Goal: Transaction & Acquisition: Purchase product/service

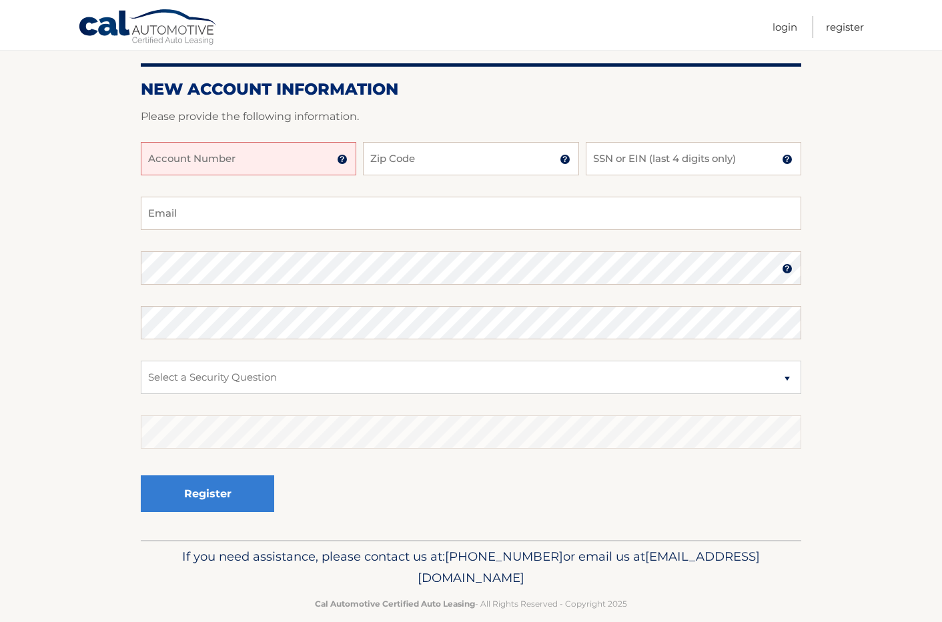
scroll to position [163, 0]
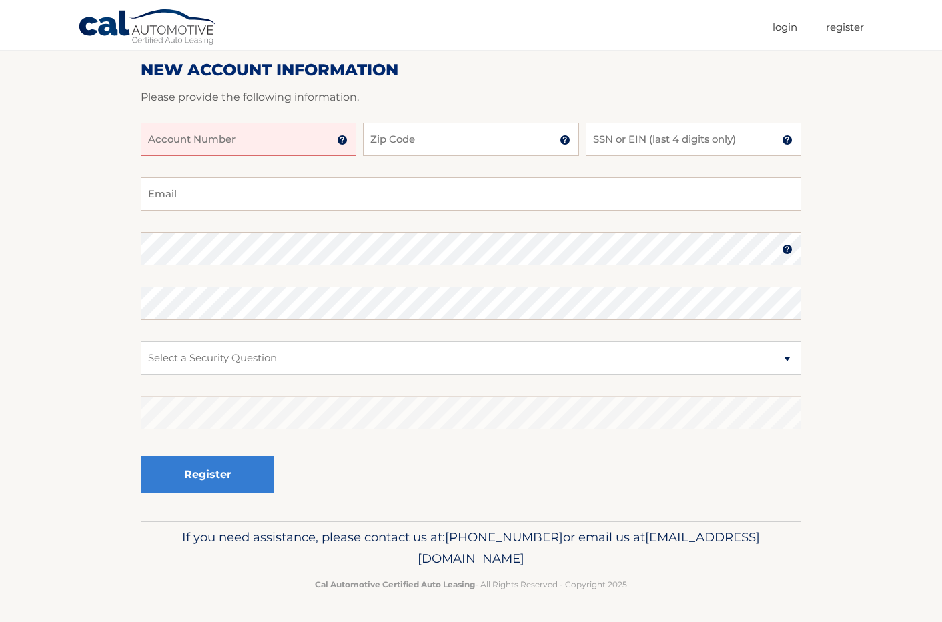
click at [183, 147] on input "Account Number" at bounding box center [248, 139] width 215 height 33
type input "44455541783"
click at [404, 136] on input "Zip Code" at bounding box center [470, 139] width 215 height 33
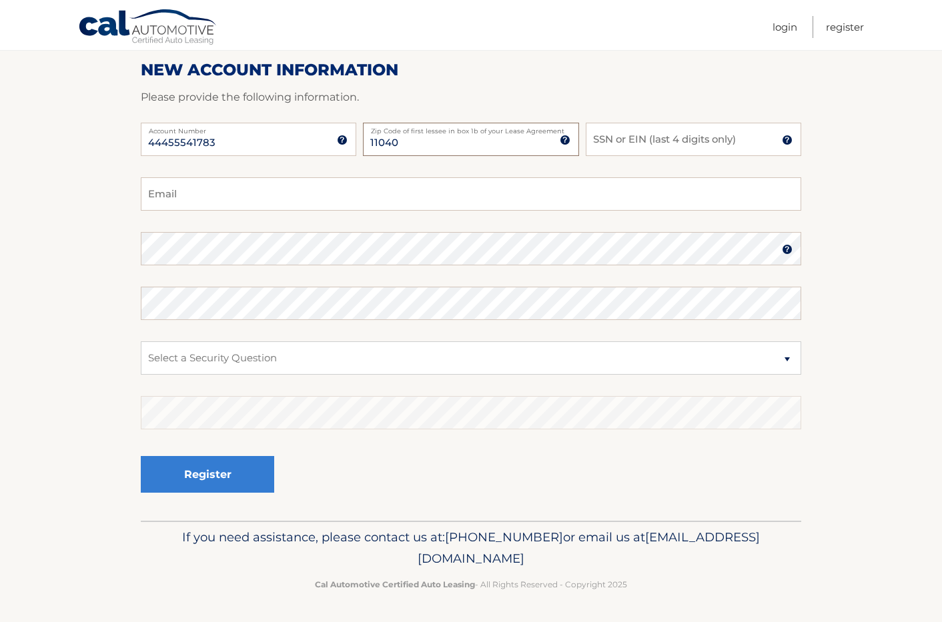
type input "11040"
click at [647, 141] on input "SSN or EIN (last 4 digits only)" at bounding box center [693, 139] width 215 height 33
type input "0520"
click at [304, 189] on input "Email" at bounding box center [471, 193] width 660 height 33
type input "[EMAIL_ADDRESS][DOMAIN_NAME]"
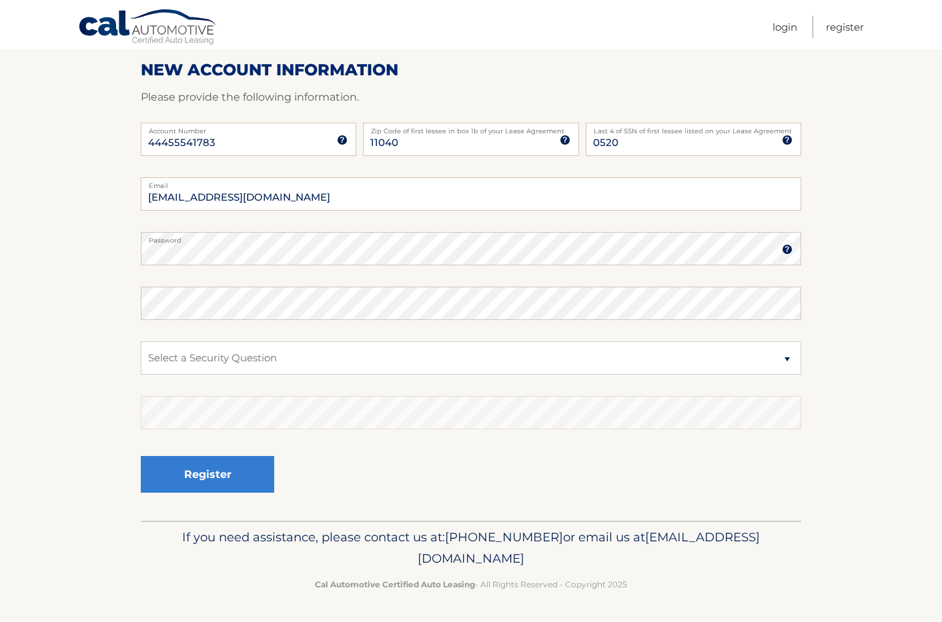
click at [791, 249] on img at bounding box center [787, 249] width 11 height 11
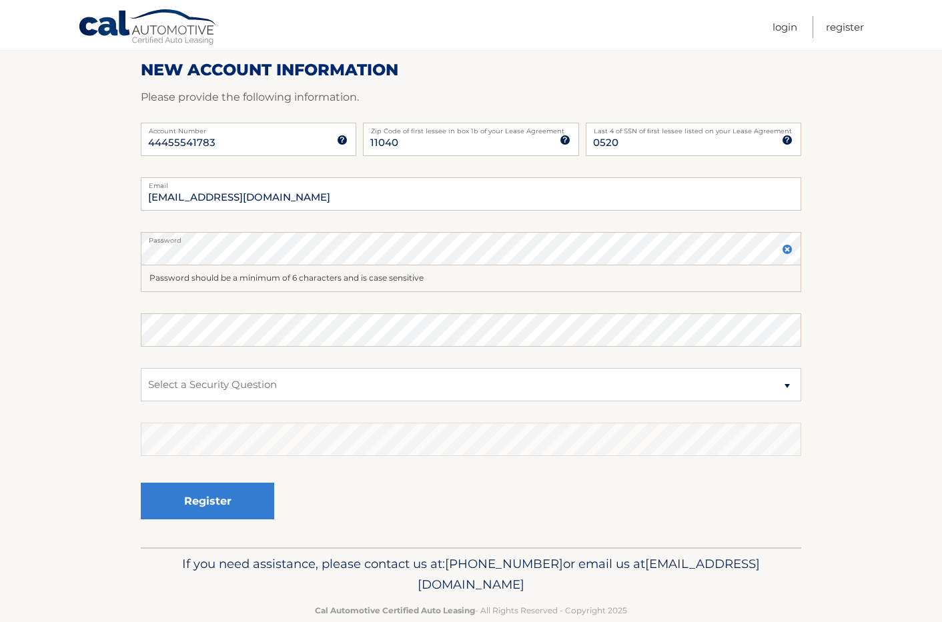
click at [791, 249] on img at bounding box center [787, 249] width 11 height 11
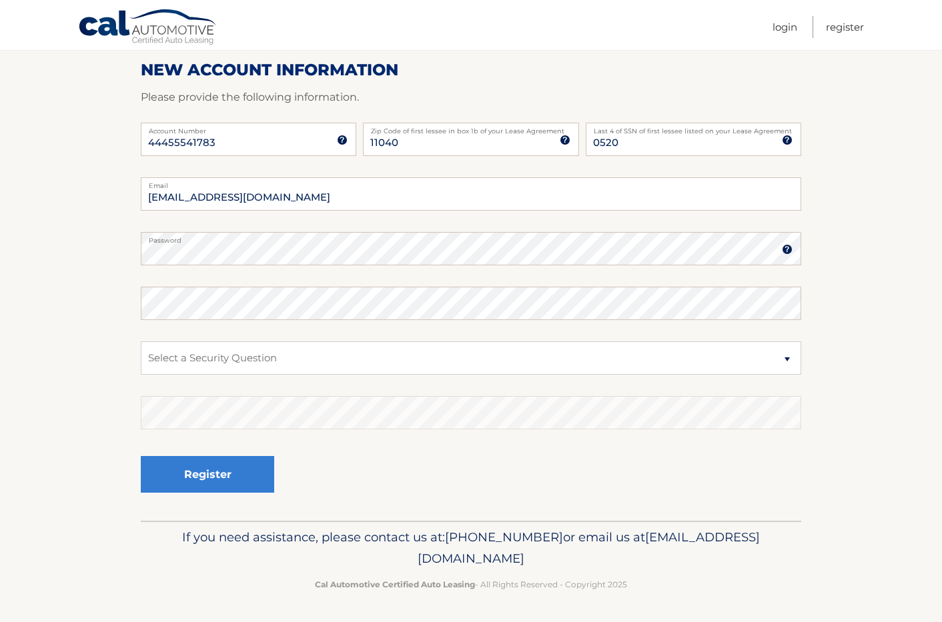
click at [792, 242] on label "Password" at bounding box center [471, 237] width 660 height 11
click at [791, 246] on img at bounding box center [787, 249] width 11 height 11
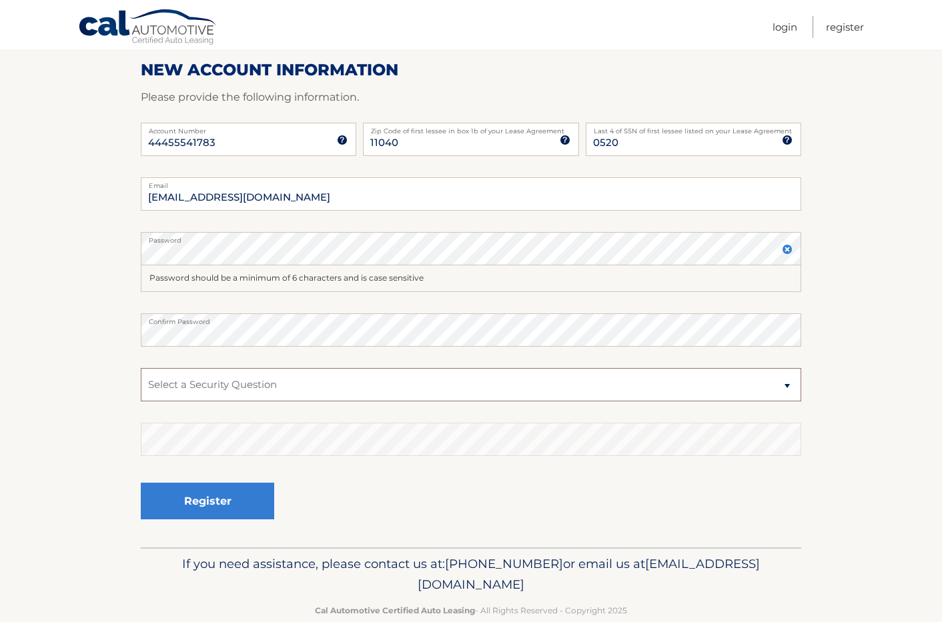
click at [245, 393] on select "Select a Security Question What was the name of your elementary school? What is…" at bounding box center [471, 384] width 660 height 33
select select "2"
click at [141, 368] on select "Select a Security Question What was the name of your elementary school? What is…" at bounding box center [471, 384] width 660 height 33
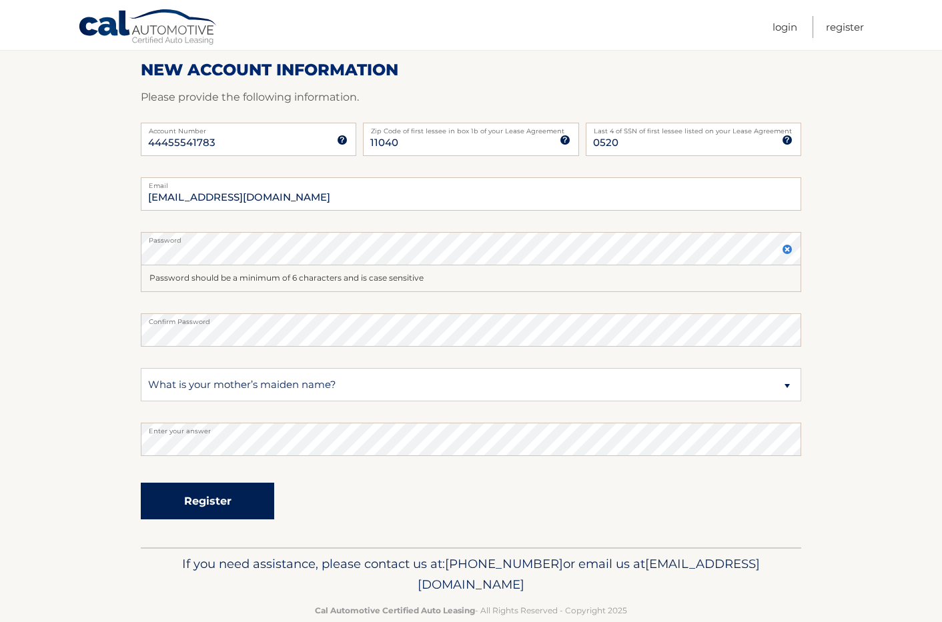
click at [214, 514] on button "Register" at bounding box center [207, 501] width 133 height 37
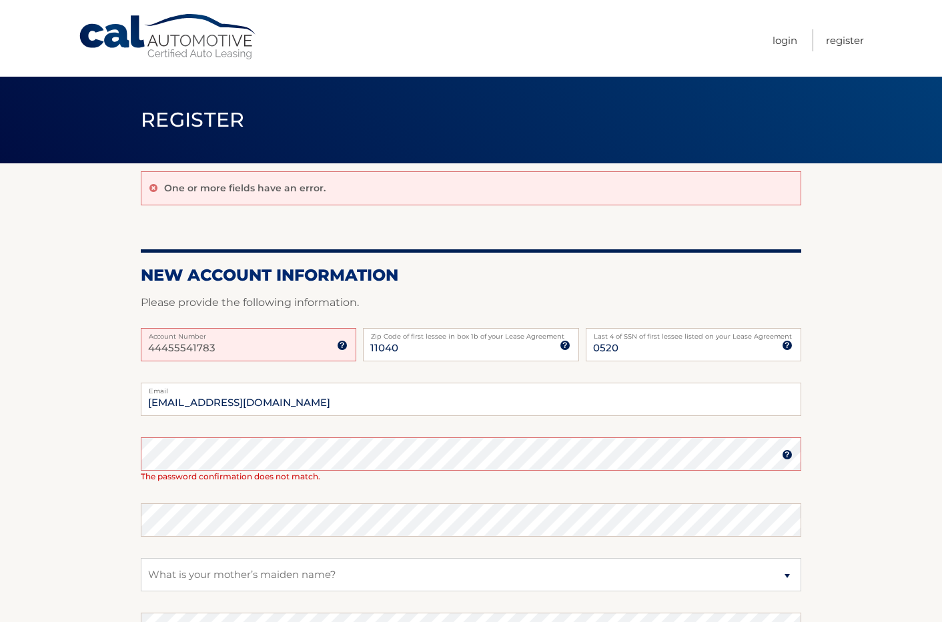
click at [262, 346] on input "44455541783" at bounding box center [248, 344] width 215 height 33
click at [153, 350] on input "44455541783" at bounding box center [248, 344] width 215 height 33
click at [161, 352] on input "44455541783" at bounding box center [248, 344] width 215 height 33
click at [167, 348] on input "44455541783" at bounding box center [248, 344] width 215 height 33
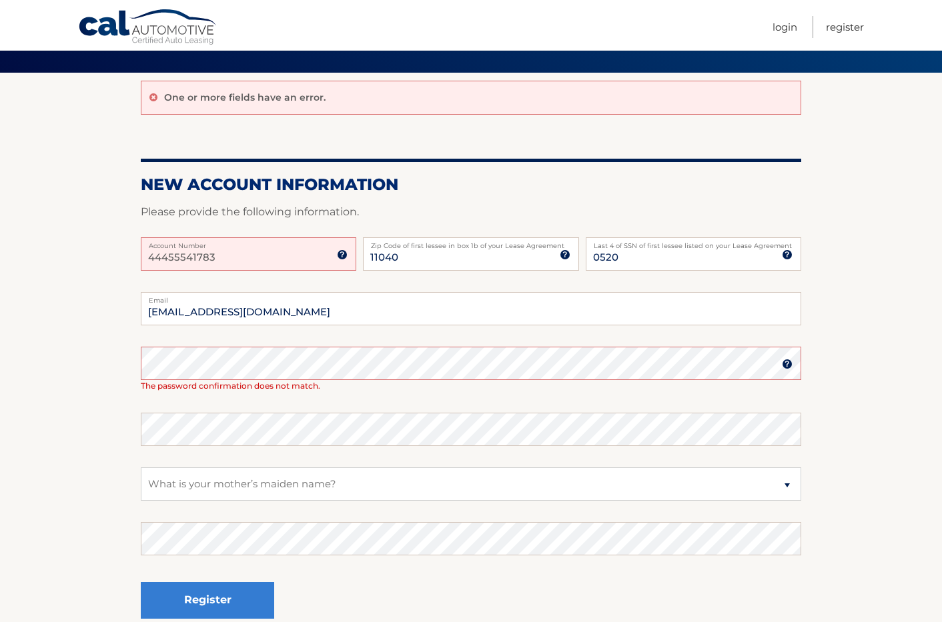
scroll to position [133, 0]
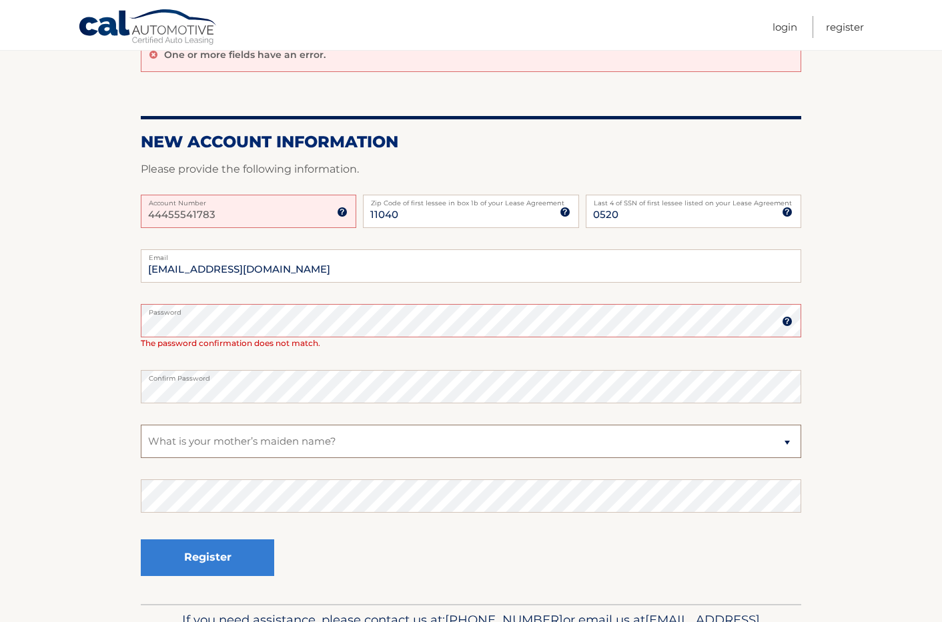
click at [248, 449] on select "Select a Security Question What was the name of your elementary school? What is…" at bounding box center [471, 441] width 660 height 33
select select "4"
click at [141, 425] on select "Select a Security Question What was the name of your elementary school? What is…" at bounding box center [471, 441] width 660 height 33
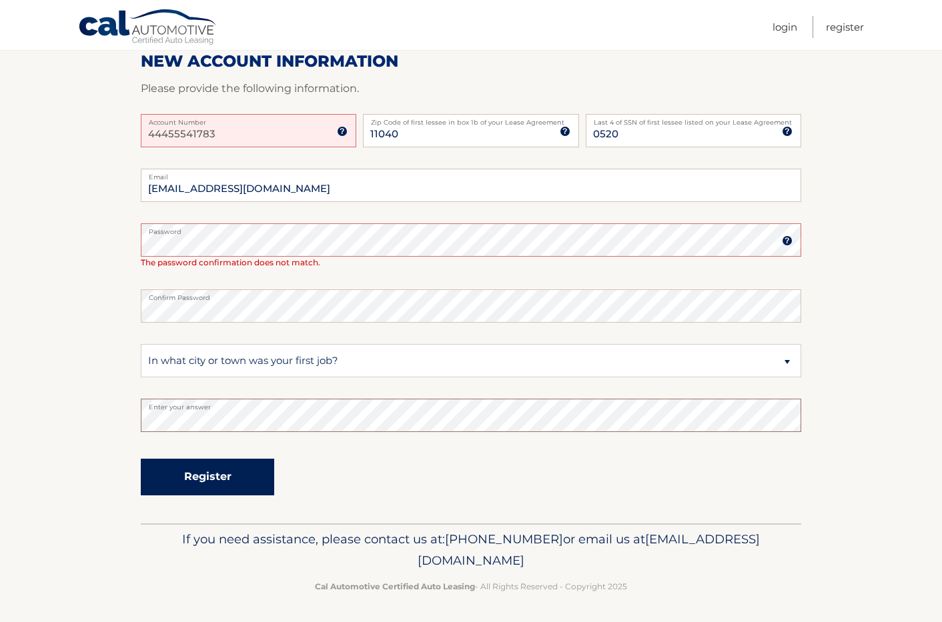
scroll to position [216, 0]
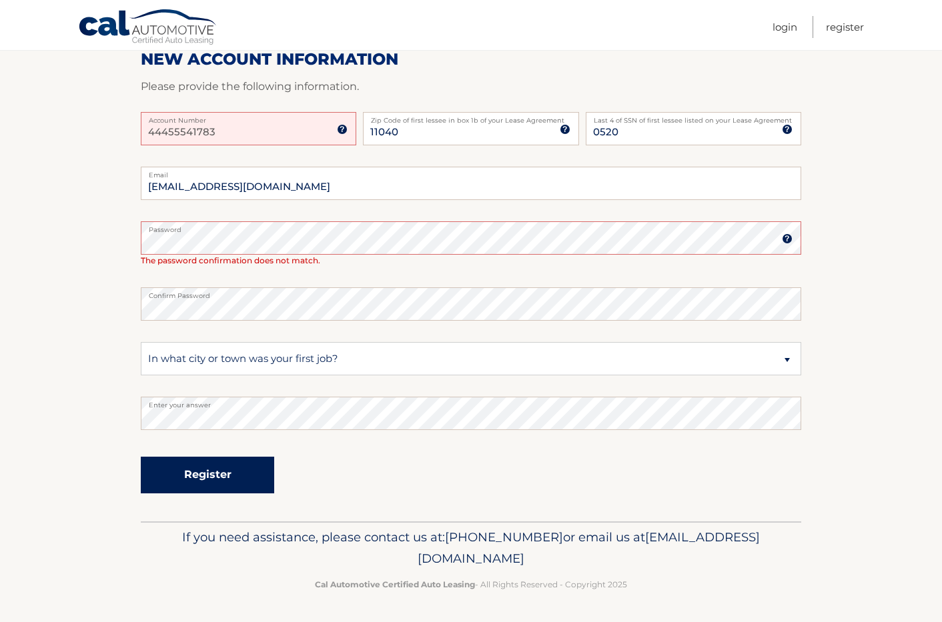
click at [199, 471] on button "Register" at bounding box center [207, 475] width 133 height 37
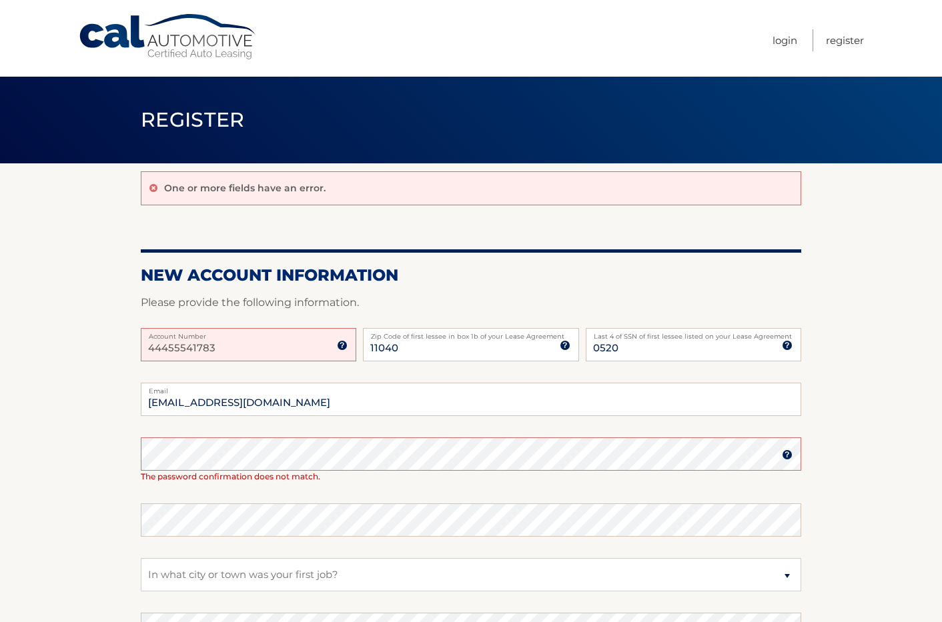
click at [240, 337] on label "Account Number" at bounding box center [248, 333] width 215 height 11
click at [240, 337] on input "44455541783" at bounding box center [248, 344] width 215 height 33
drag, startPoint x: 233, startPoint y: 343, endPoint x: 121, endPoint y: 333, distance: 111.9
click at [121, 333] on section "One or more fields have an error. New Account Information Please provide the fo…" at bounding box center [471, 450] width 942 height 574
type input "44455541783"
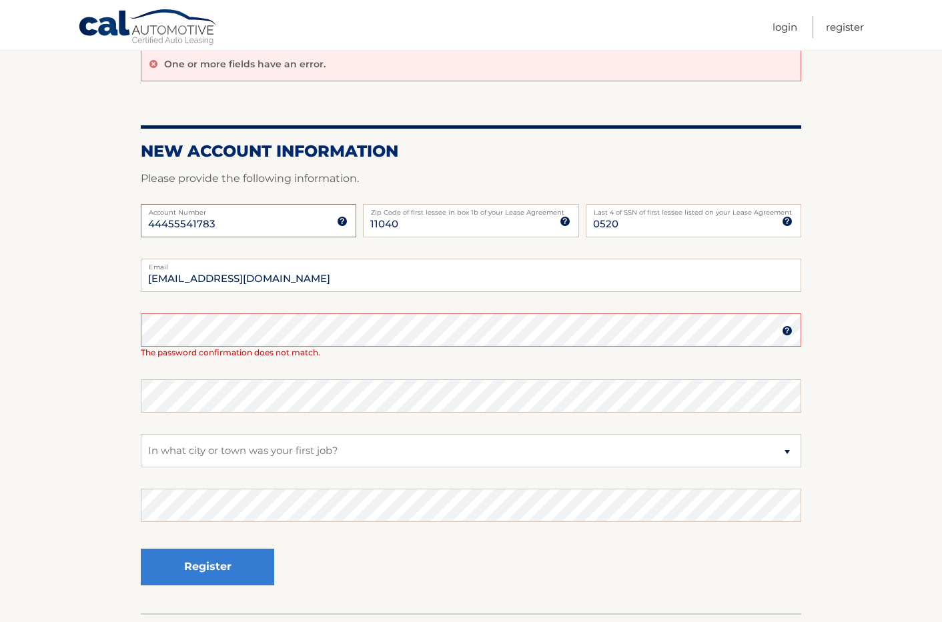
scroll to position [133, 0]
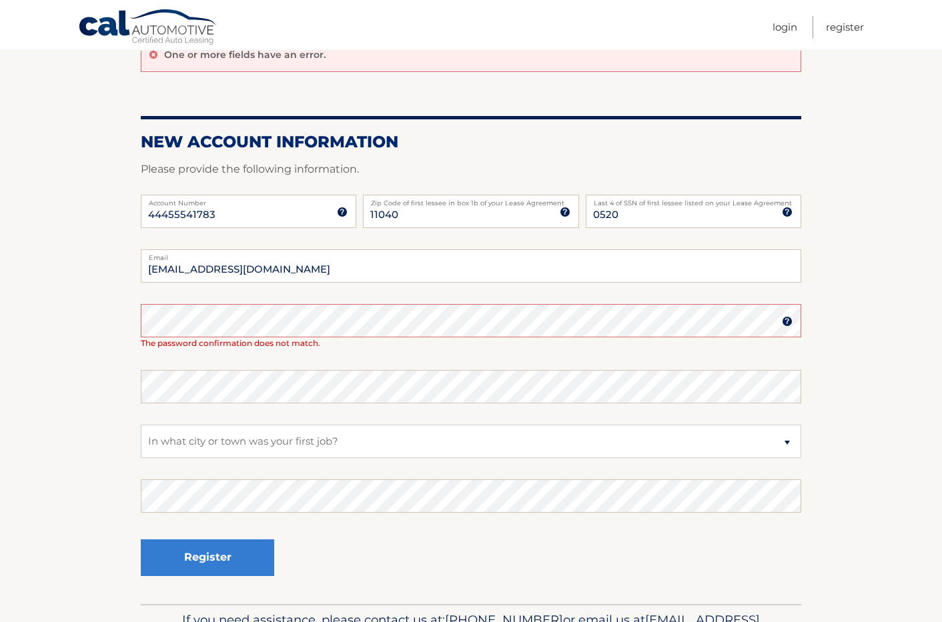
click at [330, 255] on label "Email" at bounding box center [471, 255] width 660 height 11
click at [330, 255] on input "IVANAJB@AOL.COM" at bounding box center [471, 266] width 660 height 33
click at [327, 267] on input "IVANAJB@AOL.COM" at bounding box center [471, 266] width 660 height 33
type input "IVANAJB@AOL.COM"
click at [265, 450] on select "Select a Security Question What was the name of your elementary school? What is…" at bounding box center [471, 441] width 660 height 33
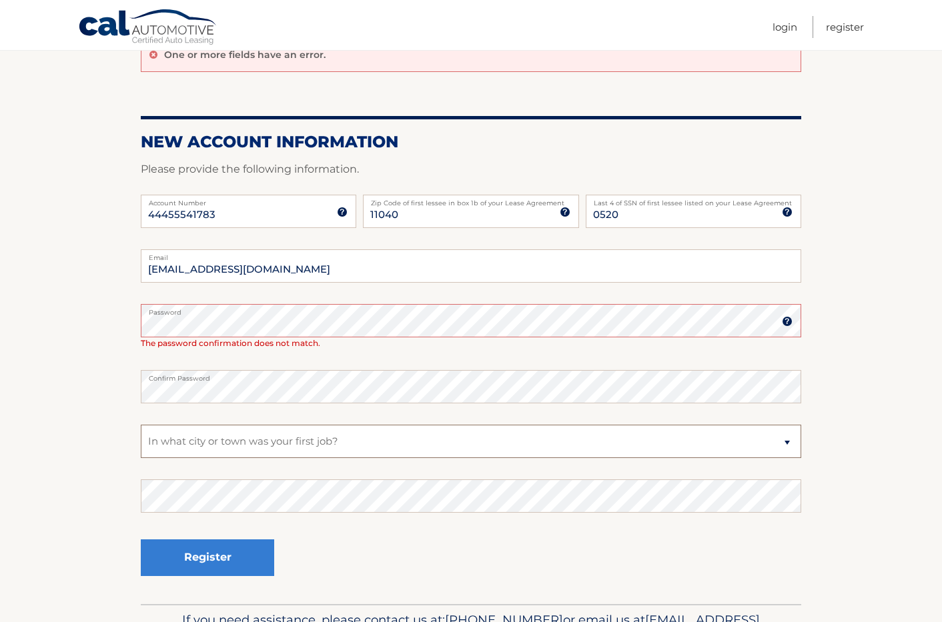
click at [141, 425] on select "Select a Security Question What was the name of your elementary school? What is…" at bounding box center [471, 441] width 660 height 33
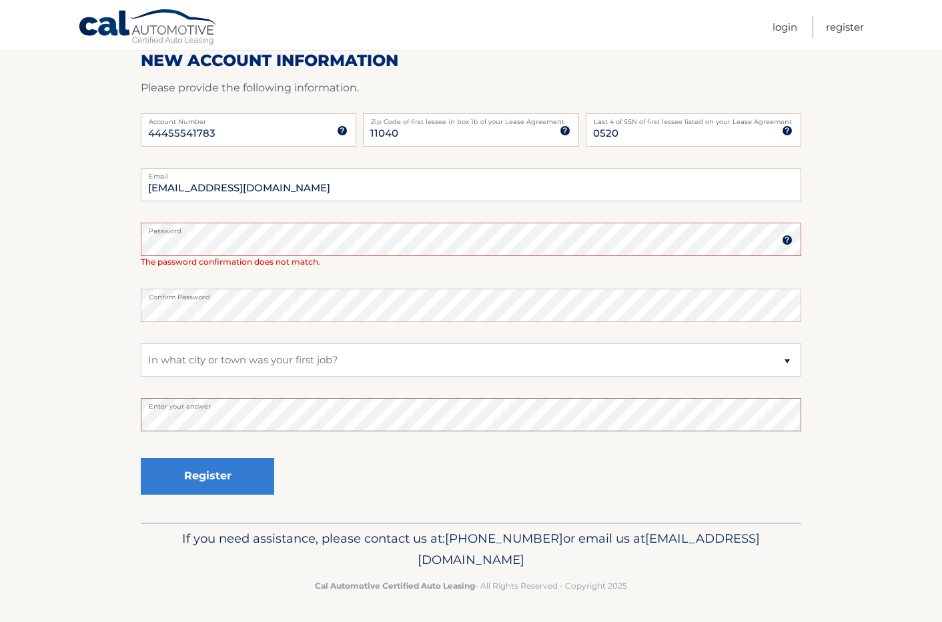
scroll to position [216, 0]
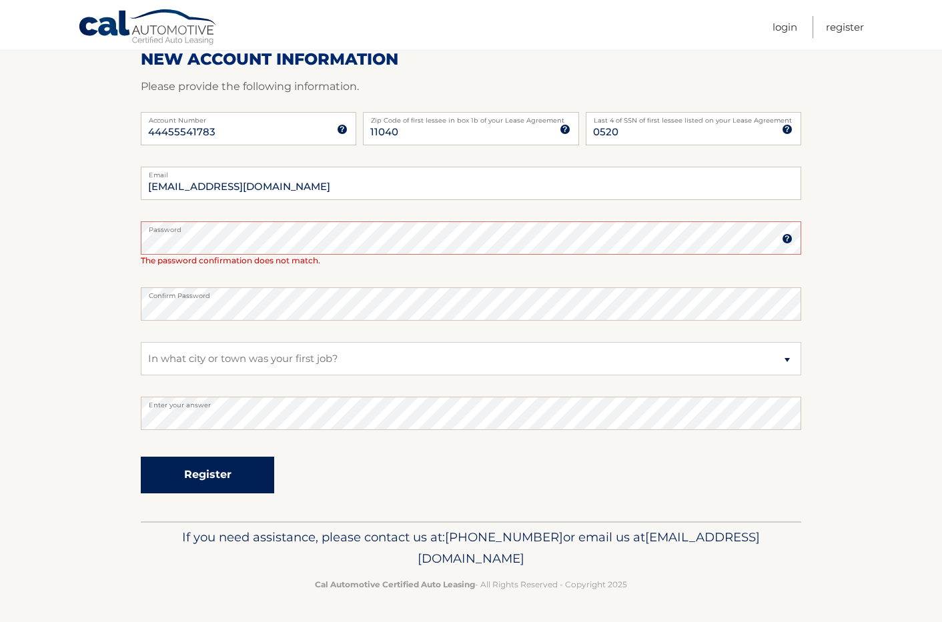
click at [207, 472] on button "Register" at bounding box center [207, 475] width 133 height 37
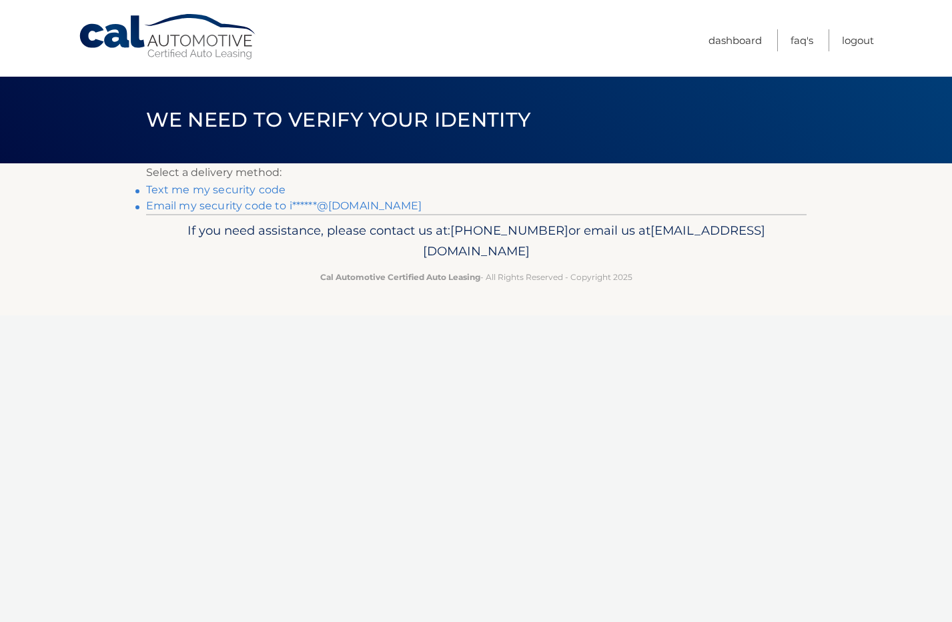
click at [265, 190] on link "Text me my security code" at bounding box center [216, 189] width 140 height 13
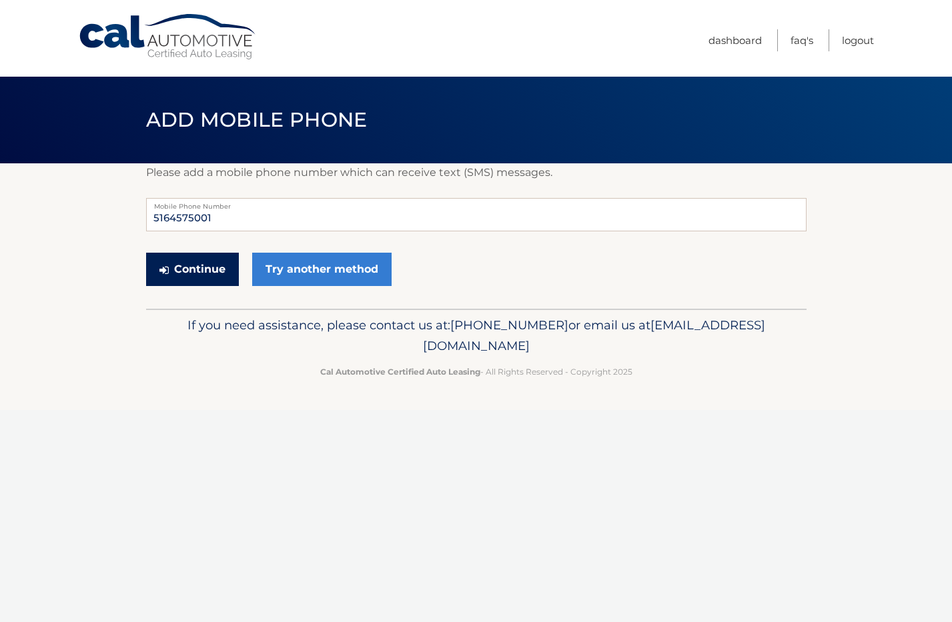
click at [214, 268] on button "Continue" at bounding box center [192, 269] width 93 height 33
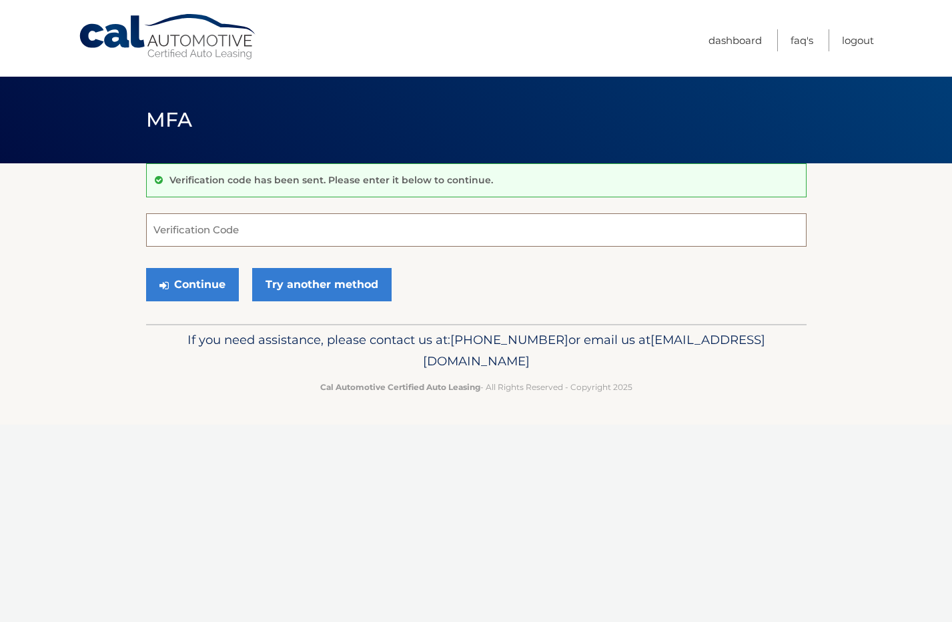
click at [328, 232] on input "Verification Code" at bounding box center [476, 229] width 660 height 33
type input "032237"
click at [176, 282] on button "Continue" at bounding box center [192, 284] width 93 height 33
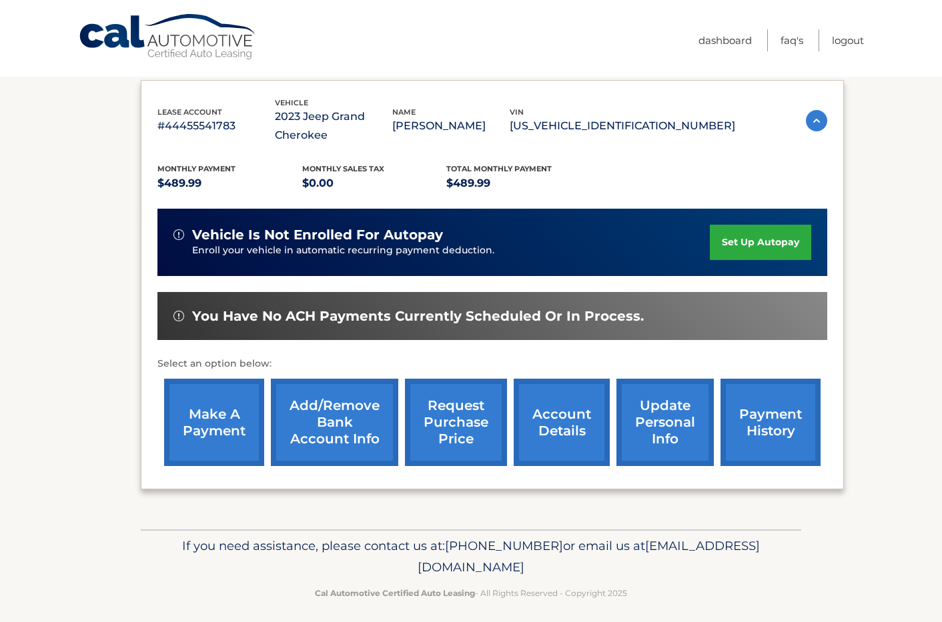
scroll to position [205, 0]
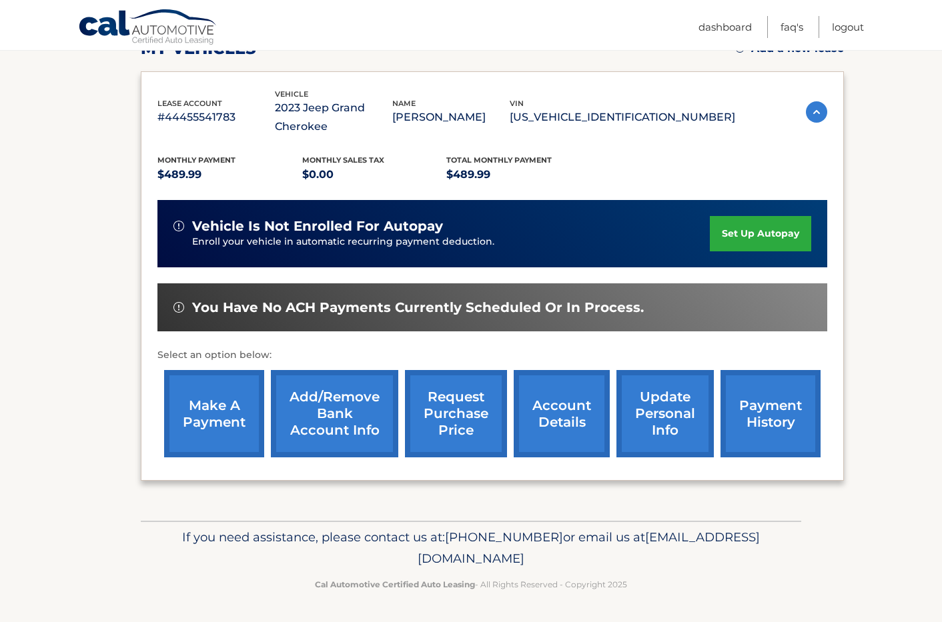
click at [230, 430] on link "make a payment" at bounding box center [214, 413] width 100 height 87
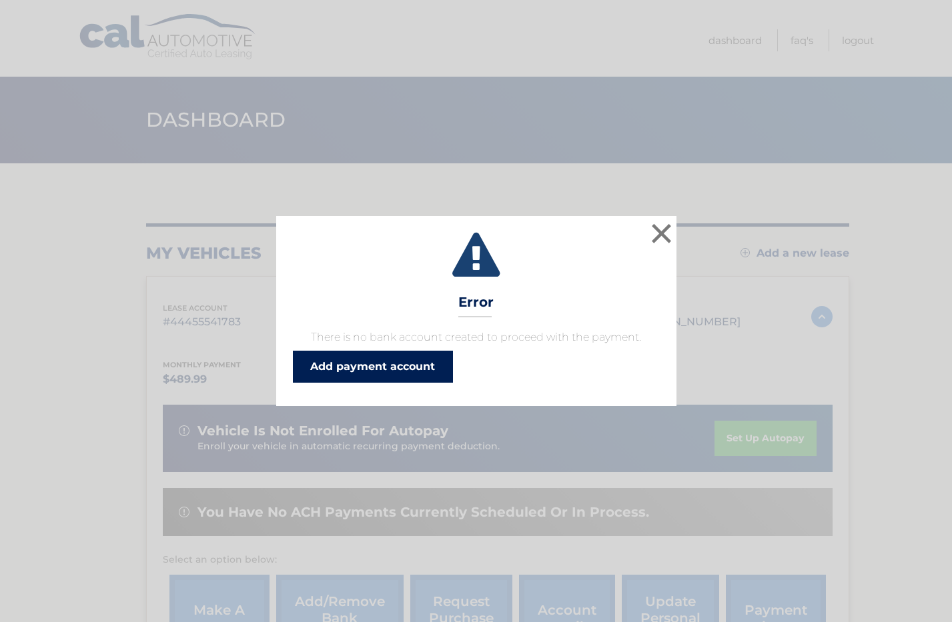
click at [359, 367] on link "Add payment account" at bounding box center [373, 367] width 160 height 32
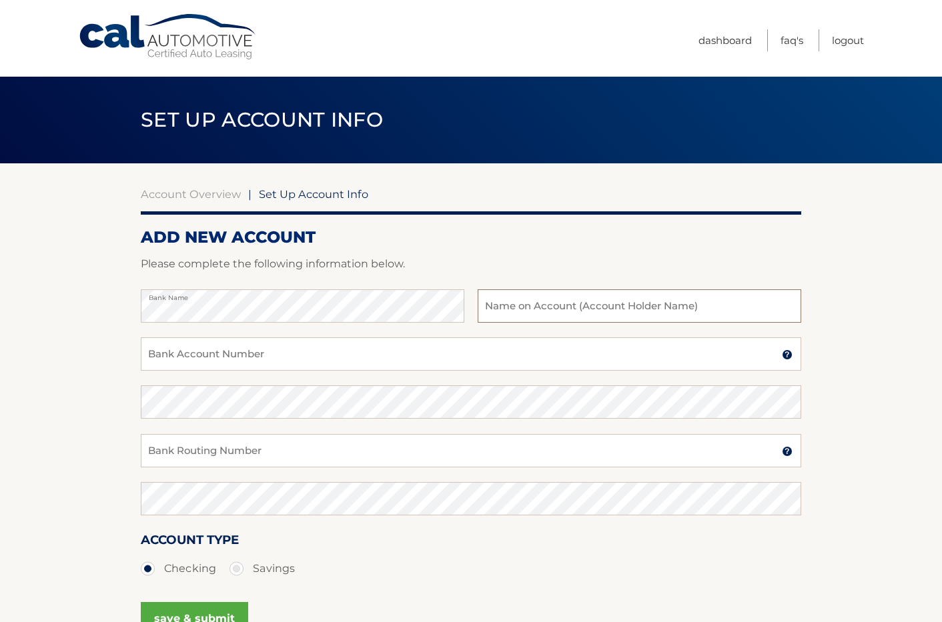
click at [532, 302] on input "text" at bounding box center [640, 306] width 324 height 33
click at [534, 306] on input "text" at bounding box center [640, 306] width 324 height 33
type input "[PERSON_NAME][GEOGRAPHIC_DATA]"
click at [350, 350] on input "Bank Account Number" at bounding box center [471, 354] width 660 height 33
type input "9154006564"
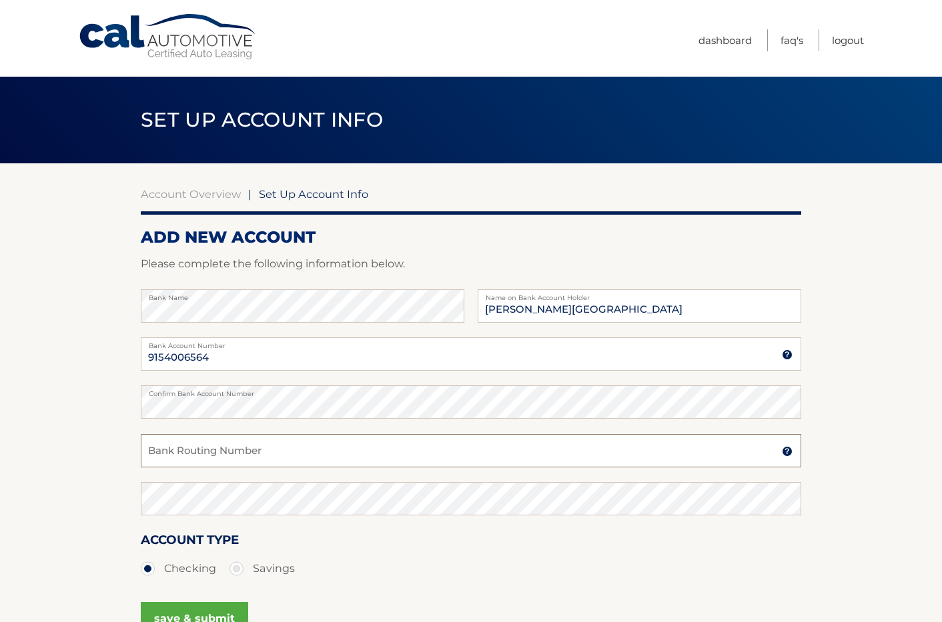
click at [338, 445] on input "Bank Routing Number" at bounding box center [471, 450] width 660 height 33
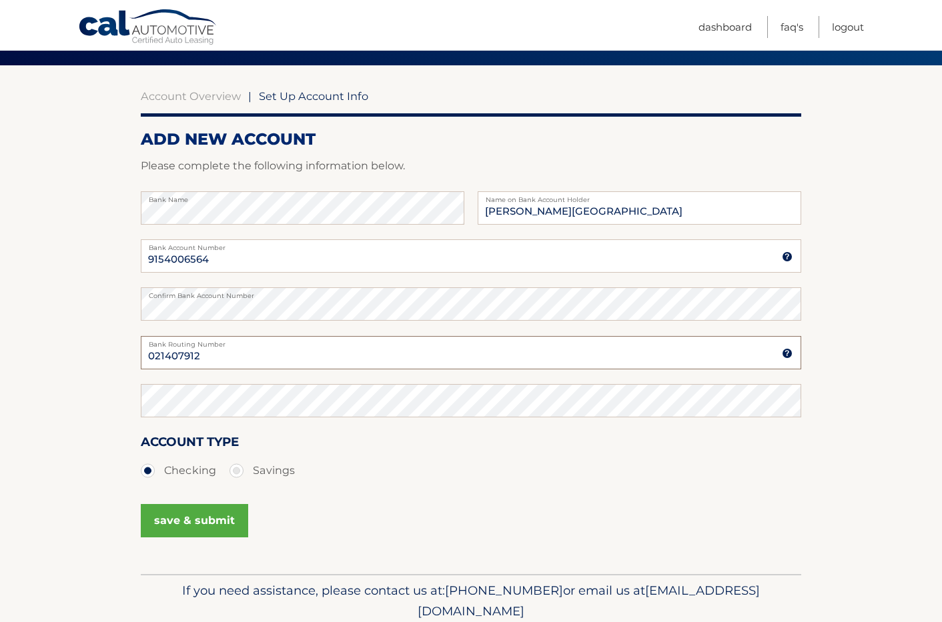
scroll to position [133, 0]
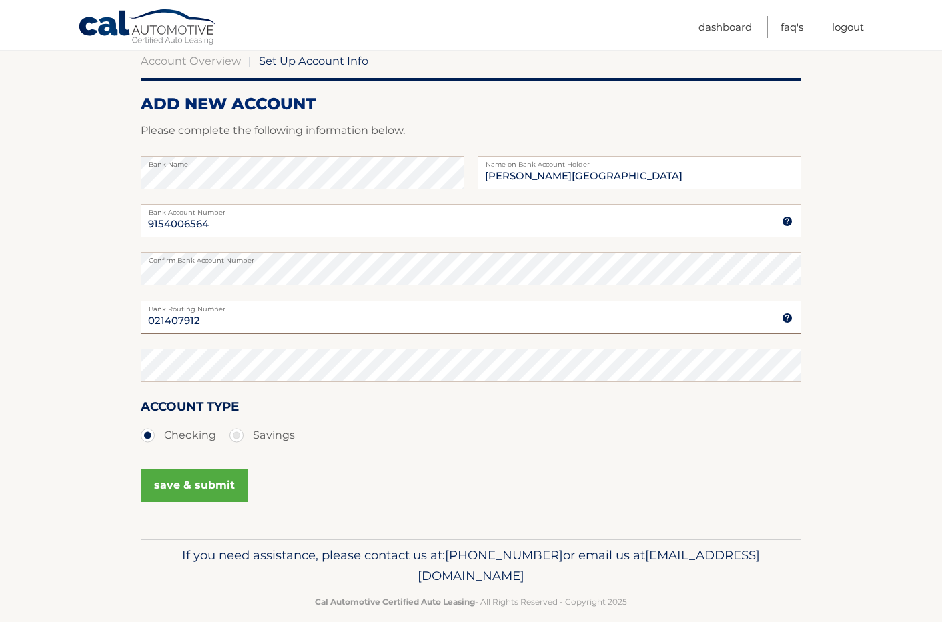
type input "021407912"
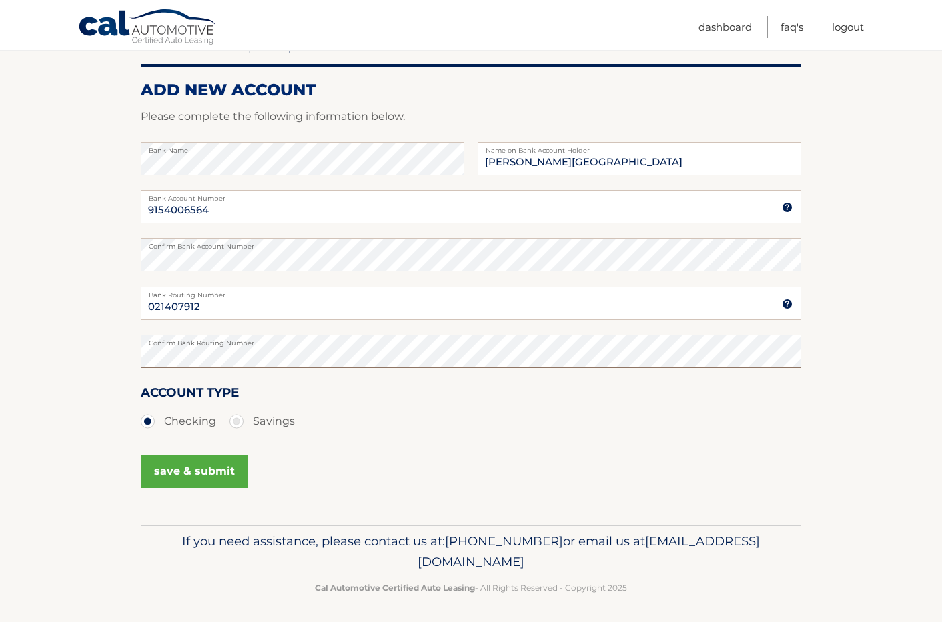
scroll to position [151, 0]
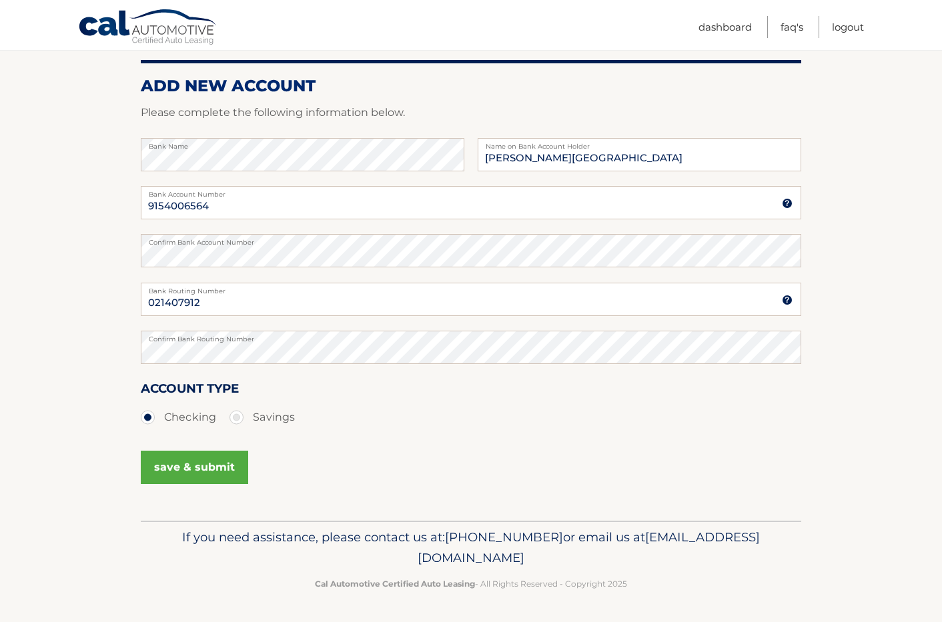
click at [196, 474] on button "save & submit" at bounding box center [194, 467] width 107 height 33
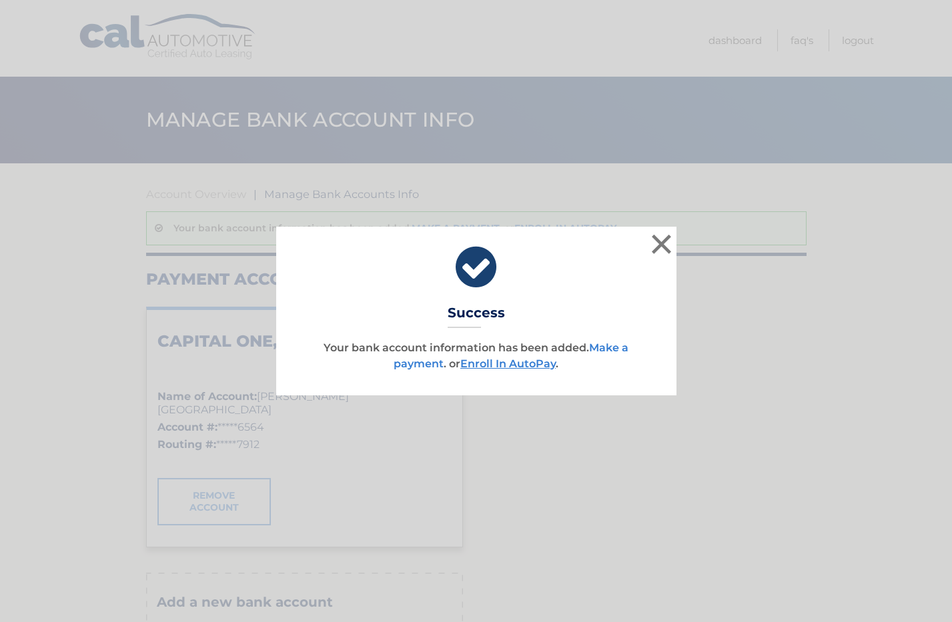
click at [432, 366] on link "Make a payment" at bounding box center [511, 356] width 235 height 29
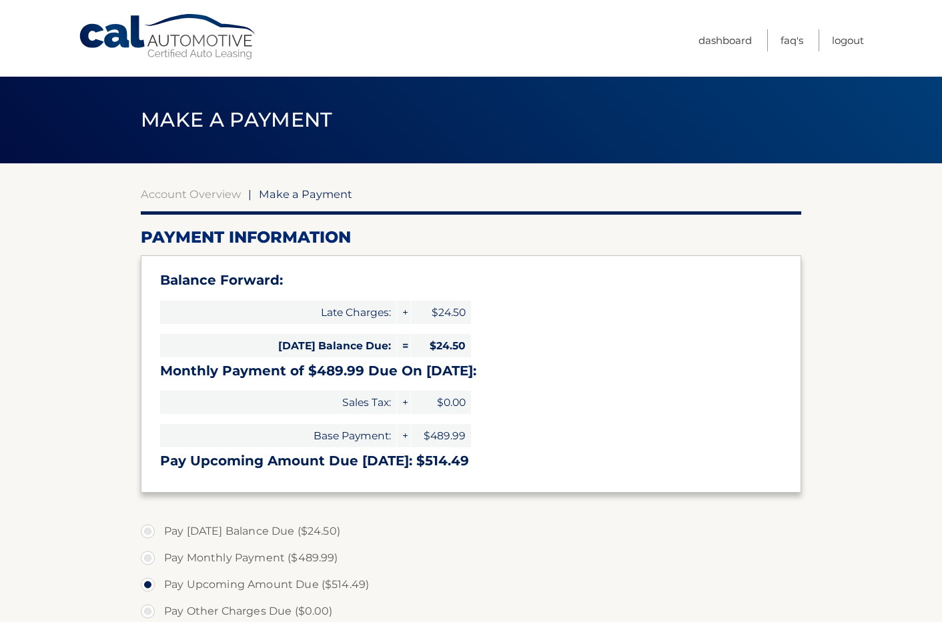
select select "YzM4ZDVjZTAtZjI3NS00ZjFhLTg3NTEtMzQzYWJjZjEyNjFm"
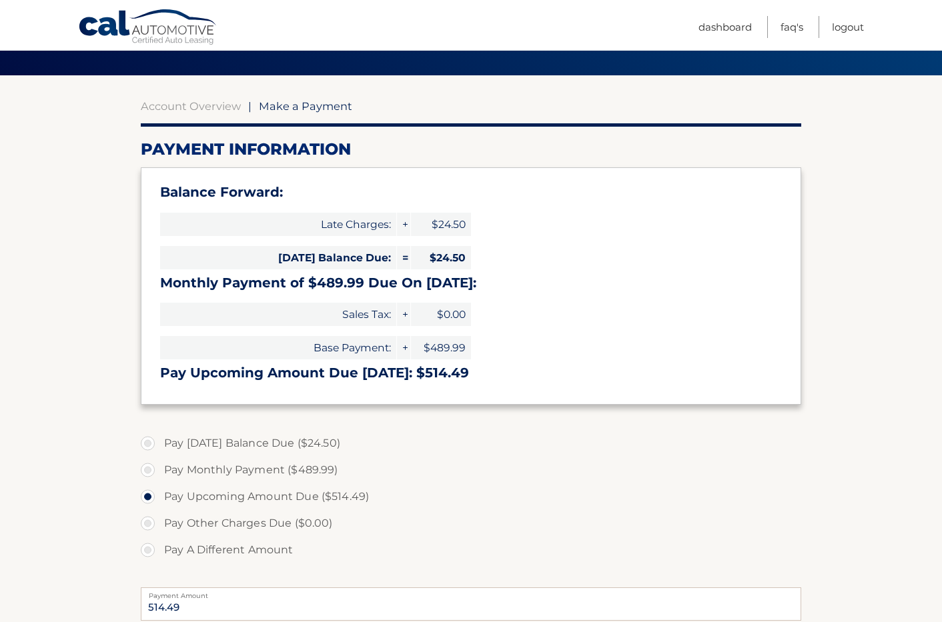
scroll to position [121, 0]
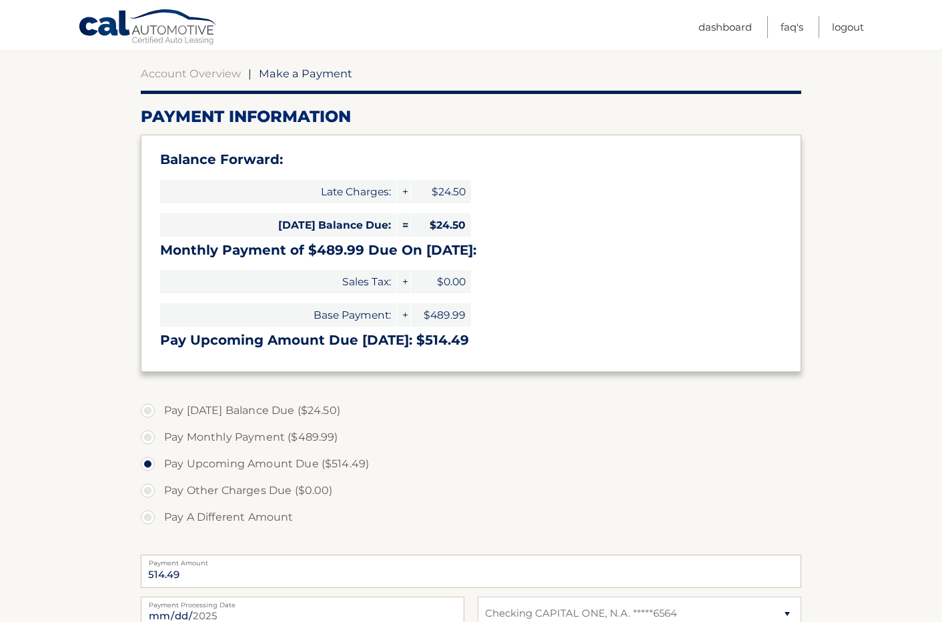
click at [154, 437] on label "Pay Monthly Payment ($489.99)" at bounding box center [471, 437] width 660 height 27
click at [154, 437] on input "Pay Monthly Payment ($489.99)" at bounding box center [152, 434] width 13 height 21
radio input "true"
type input "489.99"
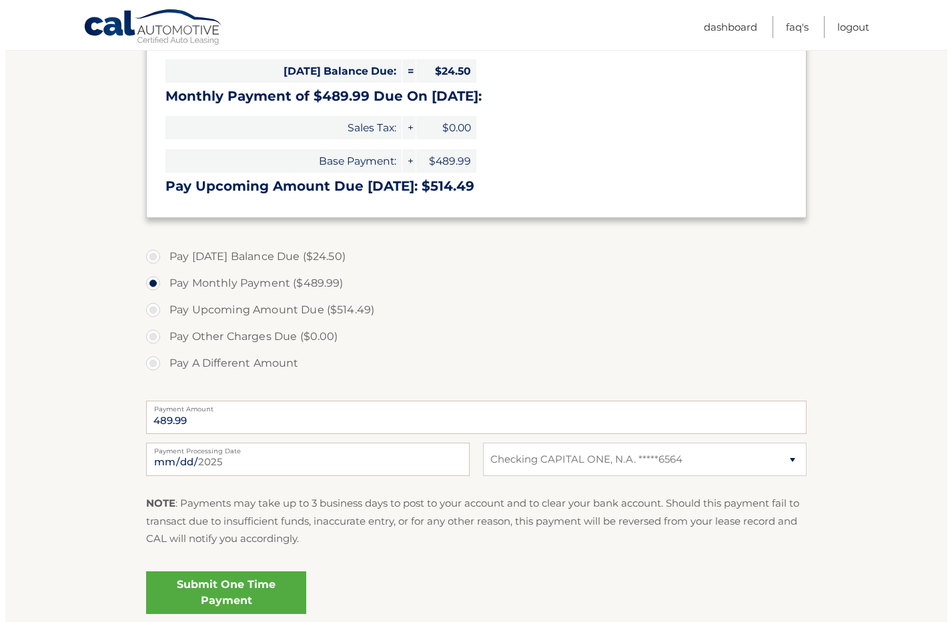
scroll to position [388, 0]
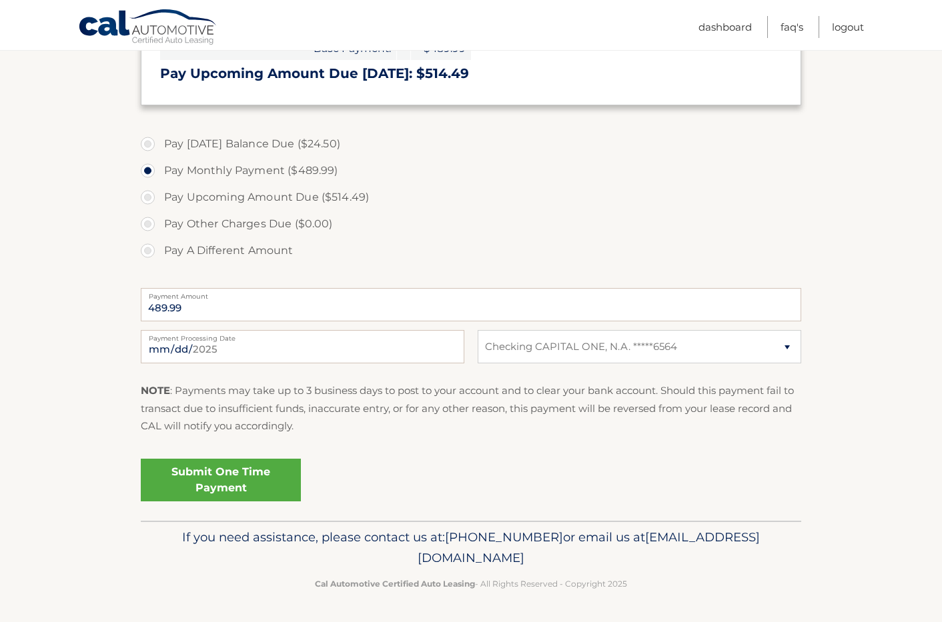
click at [232, 490] on link "Submit One Time Payment" at bounding box center [221, 480] width 160 height 43
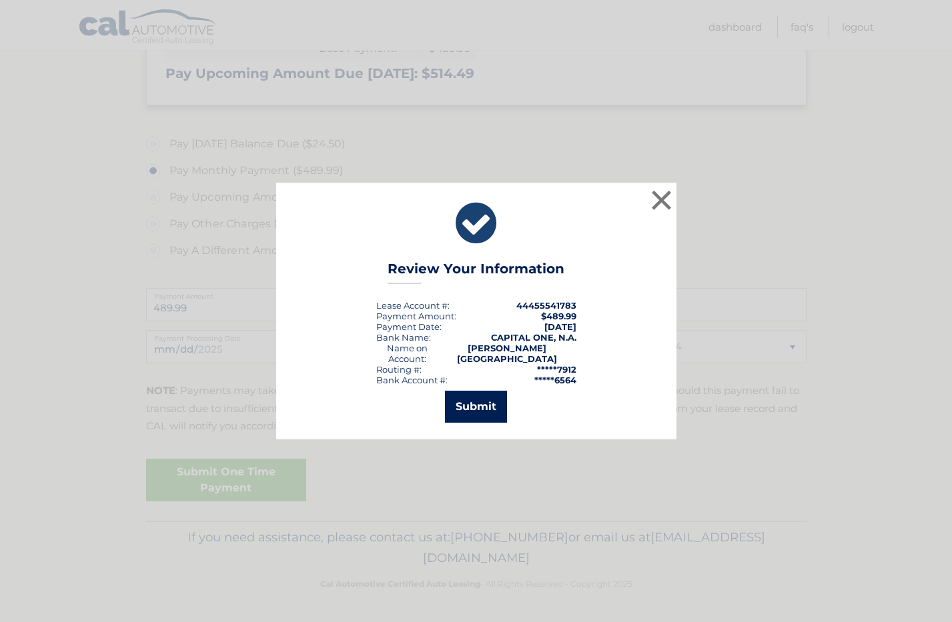
click at [474, 404] on button "Submit" at bounding box center [476, 407] width 62 height 32
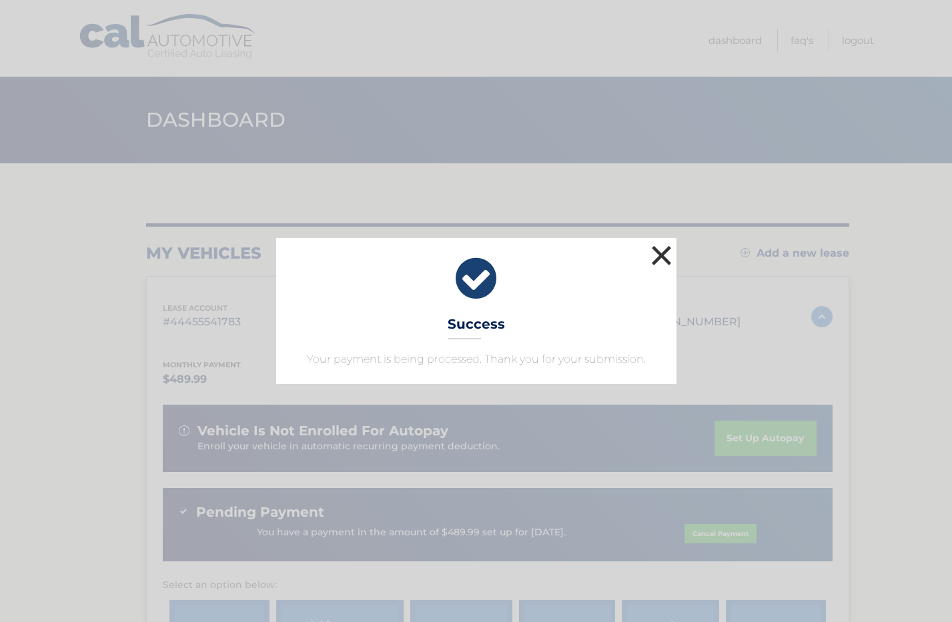
click at [660, 261] on button "×" at bounding box center [661, 255] width 27 height 27
